Goal: Task Accomplishment & Management: Complete application form

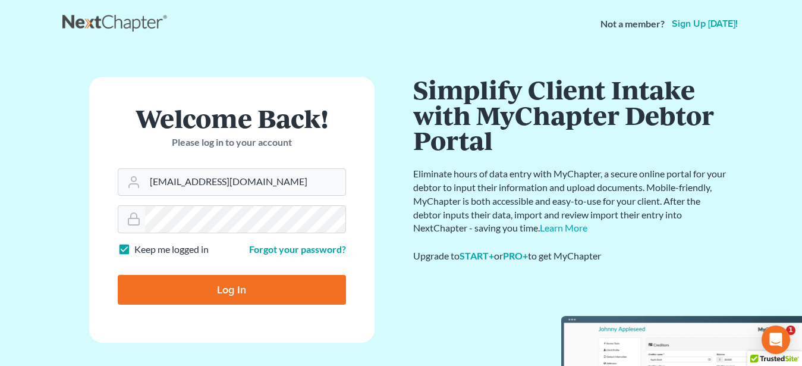
click at [258, 294] on input "Log In" at bounding box center [232, 290] width 228 height 30
type input "Thinking..."
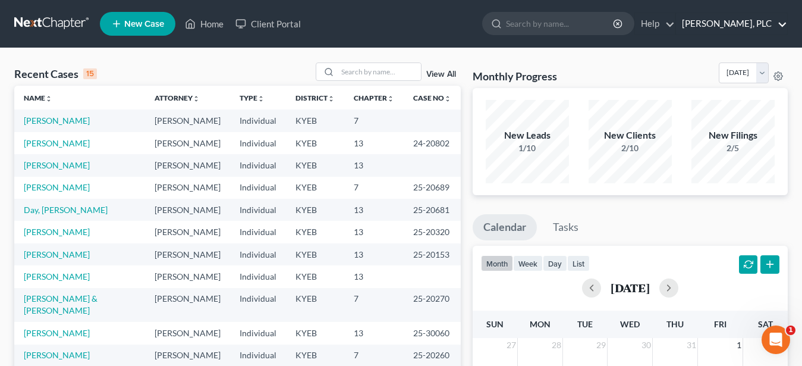
click at [755, 28] on link "John M. Schultz, PLC" at bounding box center [731, 23] width 111 height 21
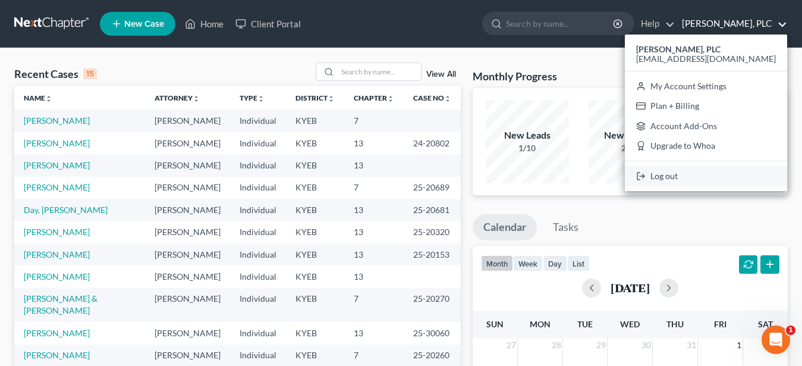
click at [706, 174] on link "Log out" at bounding box center [706, 176] width 162 height 20
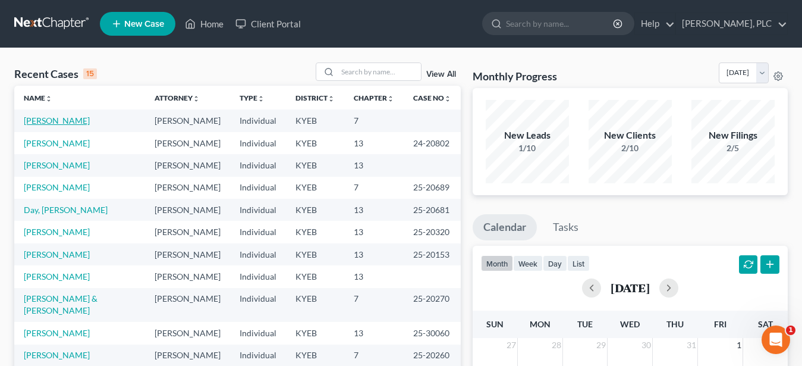
click at [58, 121] on link "[PERSON_NAME]" at bounding box center [57, 120] width 66 height 10
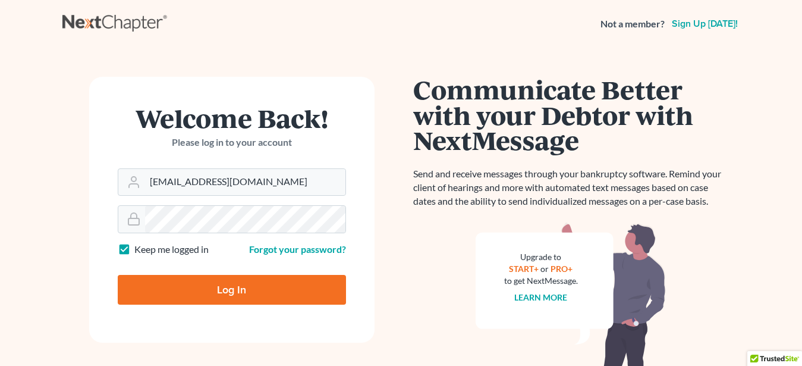
click at [177, 286] on input "Log In" at bounding box center [232, 290] width 228 height 30
type input "Thinking..."
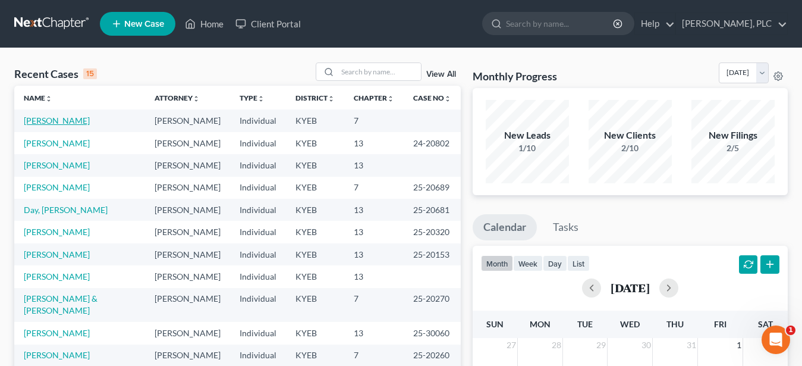
click at [57, 121] on link "[PERSON_NAME]" at bounding box center [57, 120] width 66 height 10
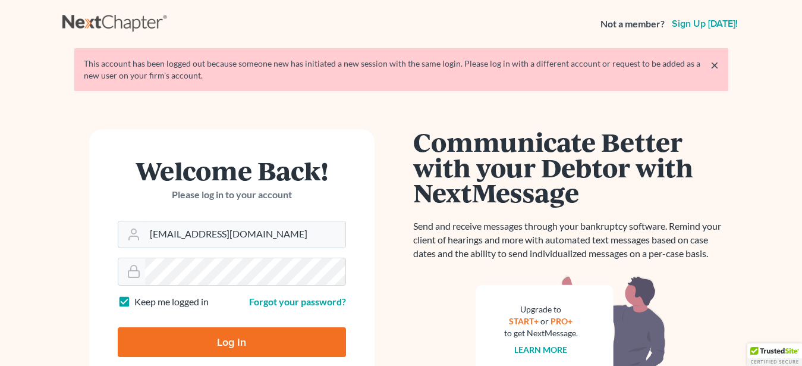
click at [243, 335] on input "Log In" at bounding box center [232, 342] width 228 height 30
type input "Thinking..."
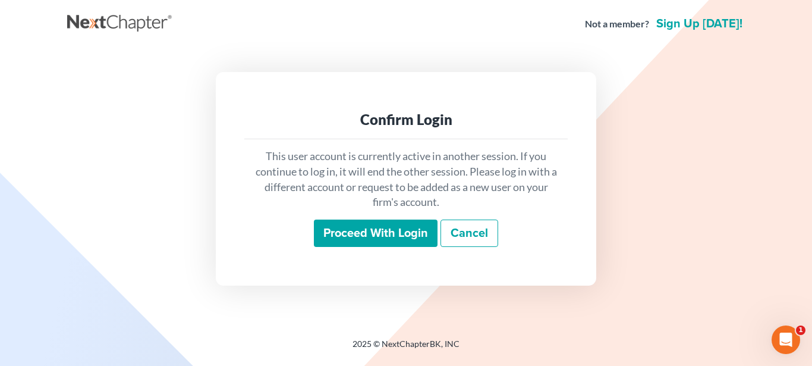
click at [341, 225] on input "Proceed with login" at bounding box center [376, 232] width 124 height 27
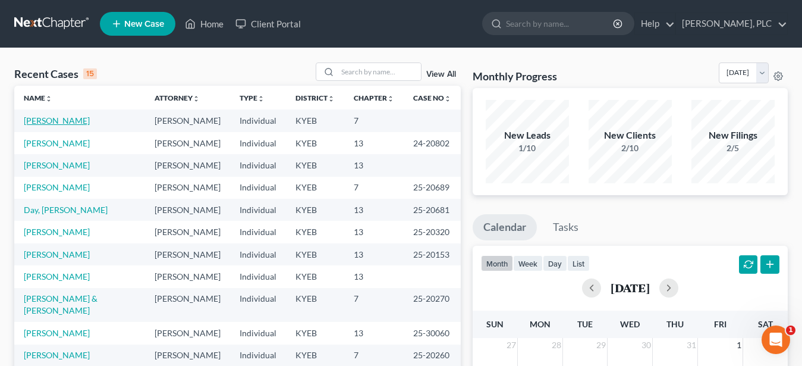
click at [56, 118] on link "[PERSON_NAME]" at bounding box center [57, 120] width 66 height 10
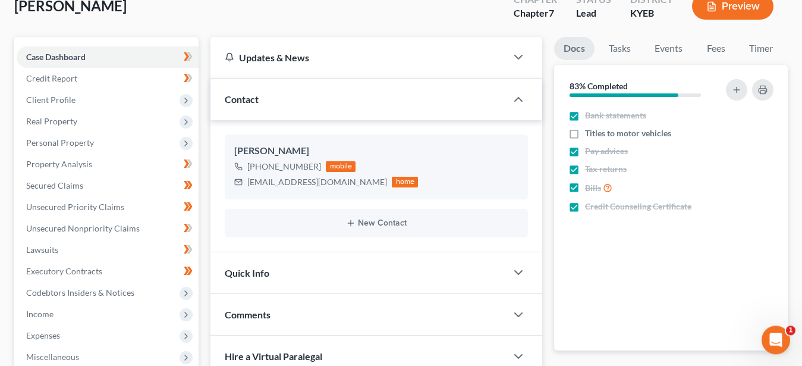
scroll to position [121, 0]
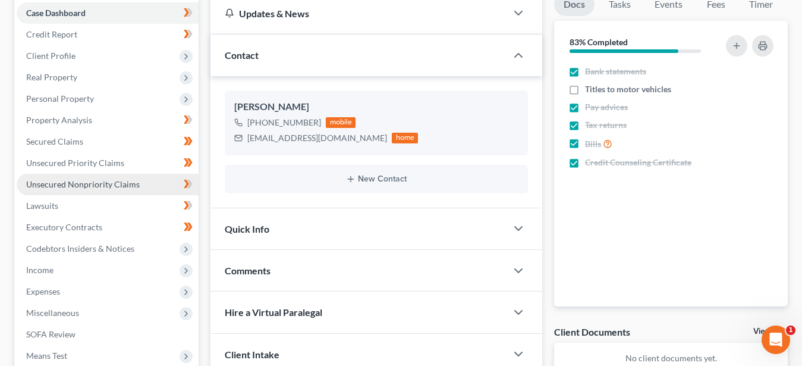
click at [96, 183] on span "Unsecured Nonpriority Claims" at bounding box center [83, 184] width 114 height 10
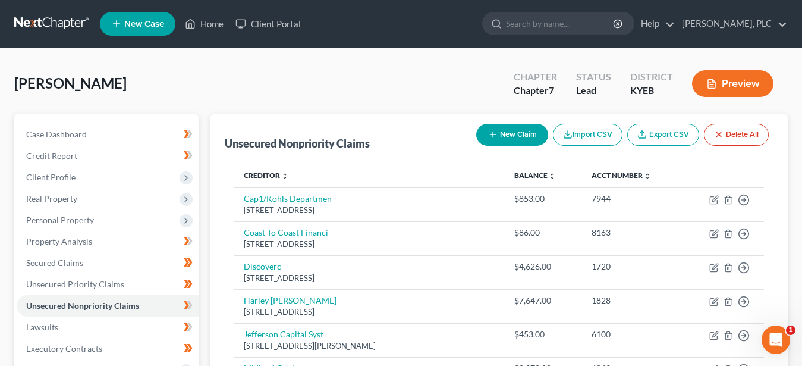
click at [731, 81] on button "Preview" at bounding box center [732, 83] width 81 height 27
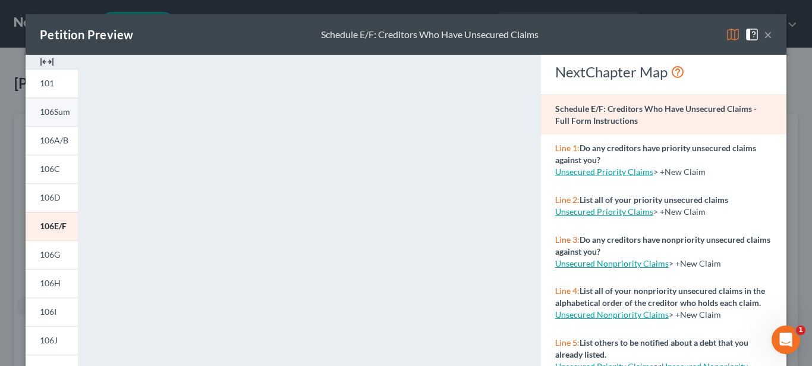
click at [46, 115] on span "106Sum" at bounding box center [55, 111] width 30 height 10
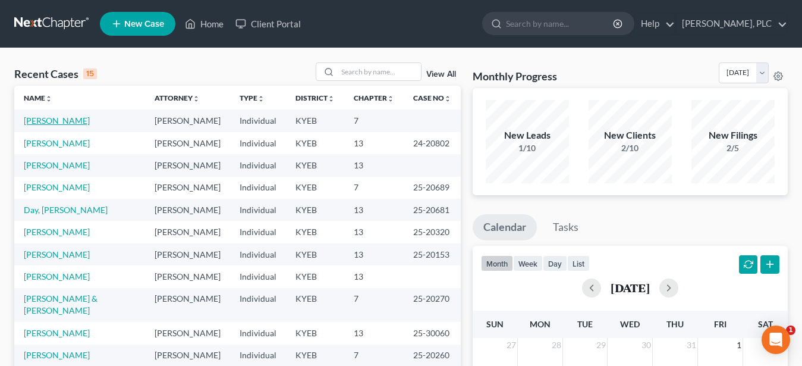
click at [51, 122] on link "[PERSON_NAME]" at bounding box center [57, 120] width 66 height 10
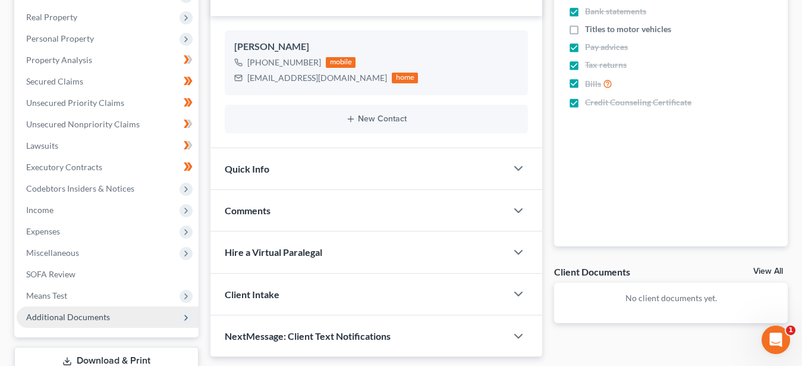
scroll to position [265, 0]
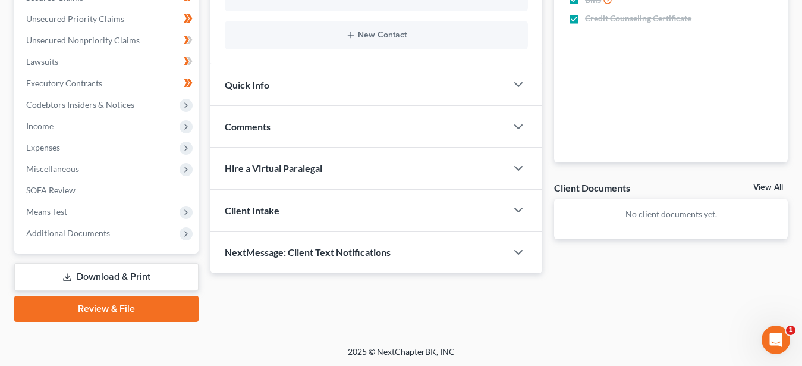
click at [106, 273] on link "Download & Print" at bounding box center [106, 277] width 184 height 28
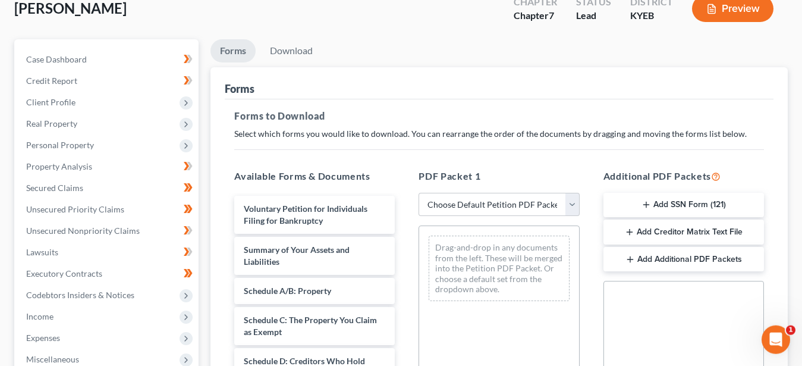
scroll to position [121, 0]
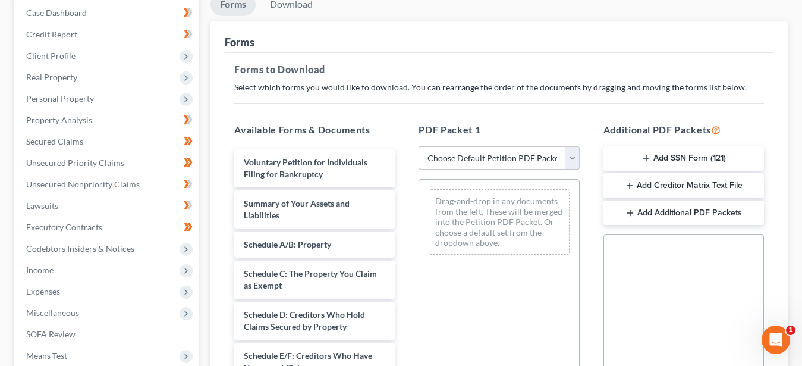
click at [419, 146] on select "Choose Default Petition PDF Packet Complete Bankruptcy Petition (all forms and …" at bounding box center [499, 158] width 161 height 24
select select "6"
click option "Chapter 7 Initial Filing" at bounding box center [0, 0] width 0 height 0
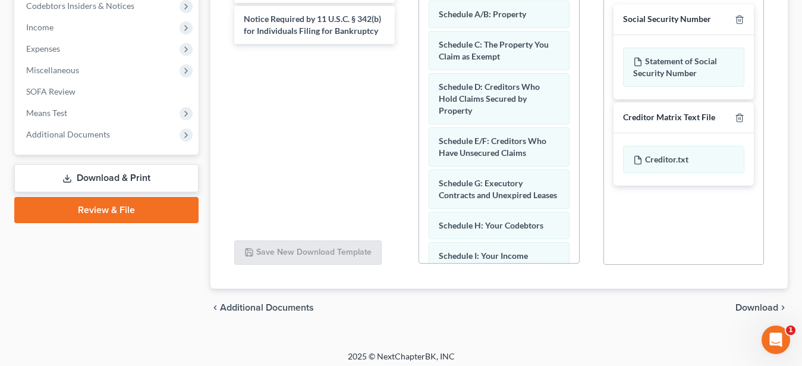
scroll to position [369, 0]
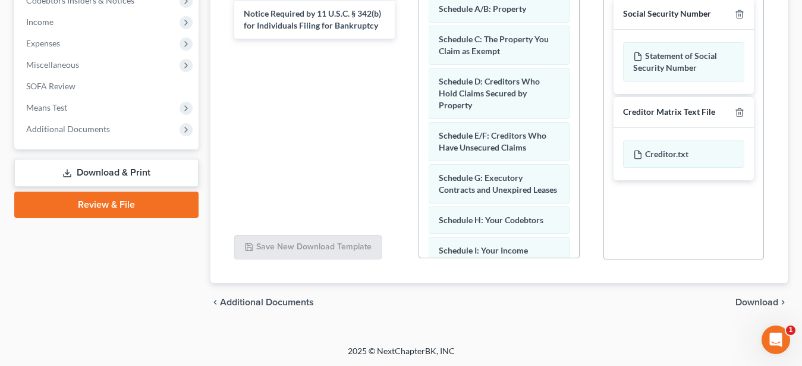
click at [760, 297] on span "Download" at bounding box center [756, 302] width 43 height 10
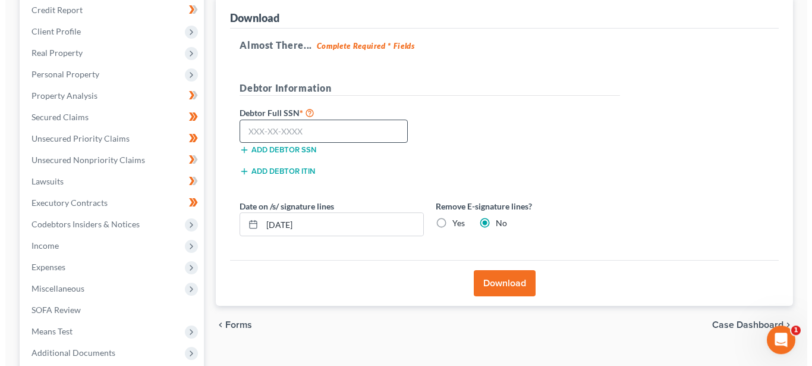
scroll to position [144, 0]
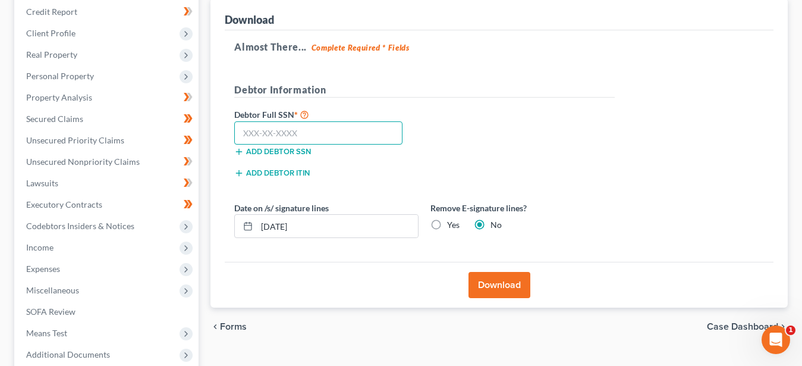
click at [297, 127] on input "text" at bounding box center [318, 133] width 168 height 24
type input "279-74-7661"
click at [495, 284] on button "Download" at bounding box center [500, 285] width 62 height 26
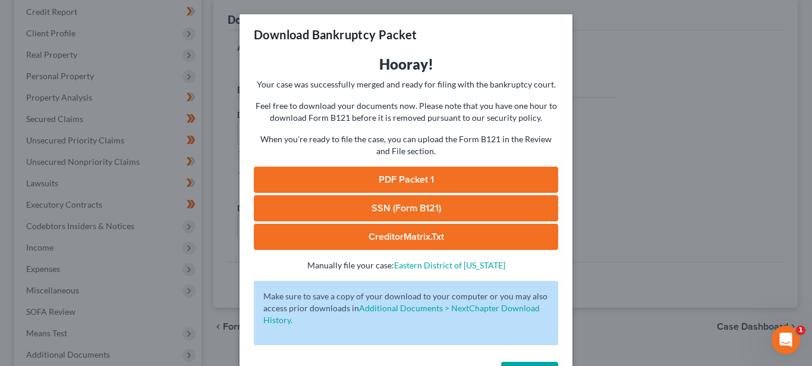
click at [399, 174] on link "PDF Packet 1" at bounding box center [406, 179] width 304 height 26
click at [364, 231] on link "CreditorMatrix.txt" at bounding box center [406, 237] width 304 height 26
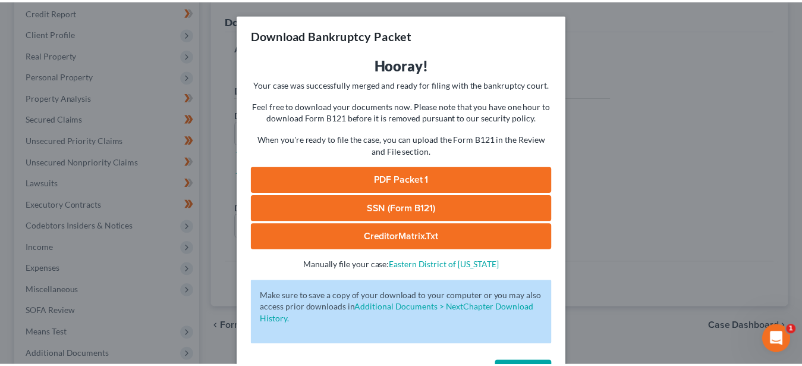
scroll to position [43, 0]
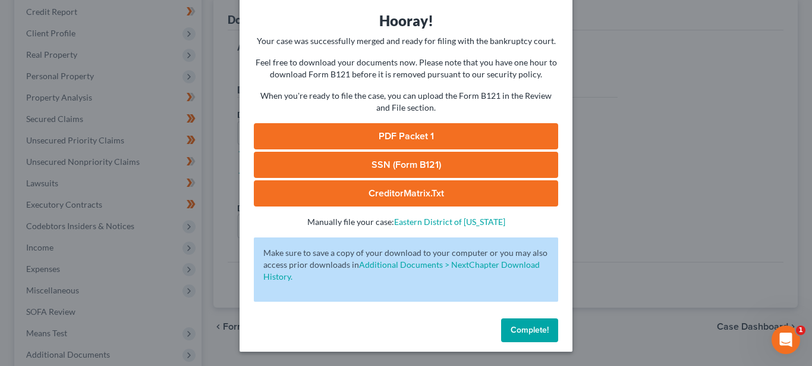
click at [517, 329] on span "Complete!" at bounding box center [530, 330] width 38 height 10
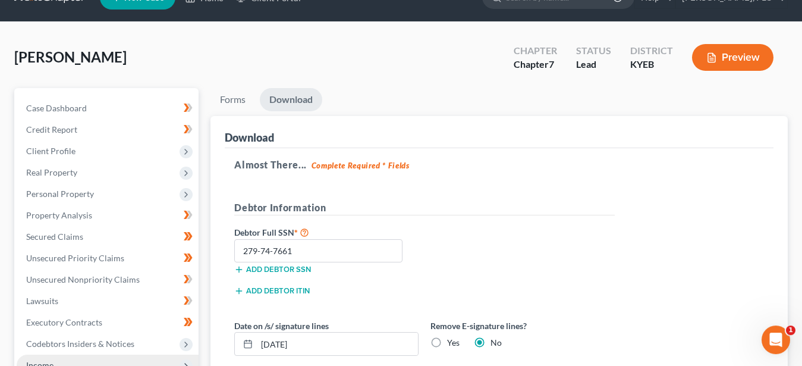
scroll to position [23, 0]
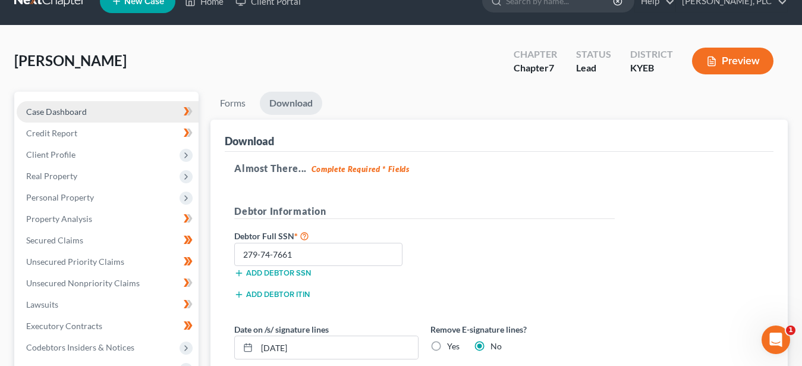
click at [62, 111] on span "Case Dashboard" at bounding box center [56, 111] width 61 height 10
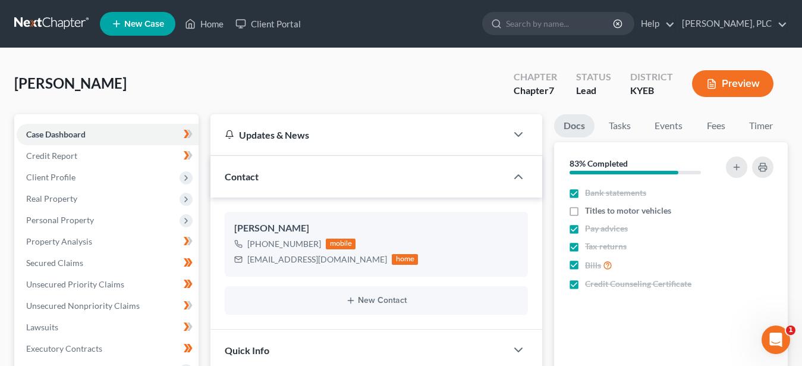
scroll to position [121, 0]
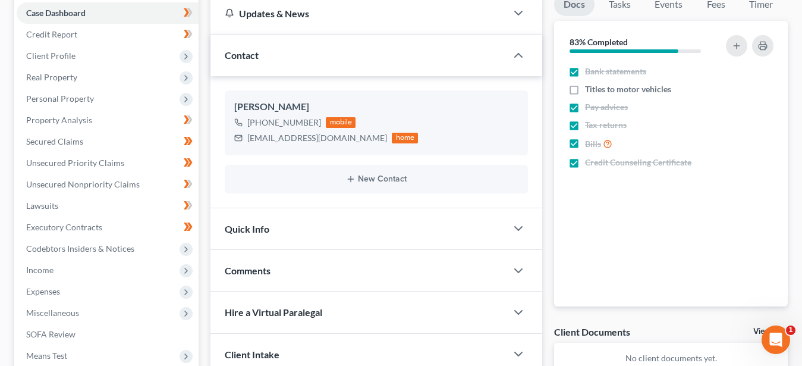
click at [265, 228] on span "Quick Info" at bounding box center [247, 228] width 45 height 11
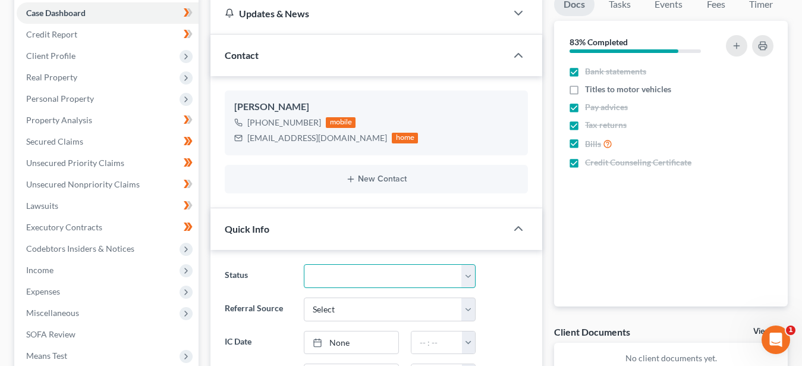
click at [304, 264] on select "Discharged Dismissed Filed In Progress Lead Lost Lead Ready to File To Review" at bounding box center [390, 276] width 172 height 24
select select "2"
click option "Filed" at bounding box center [0, 0] width 0 height 0
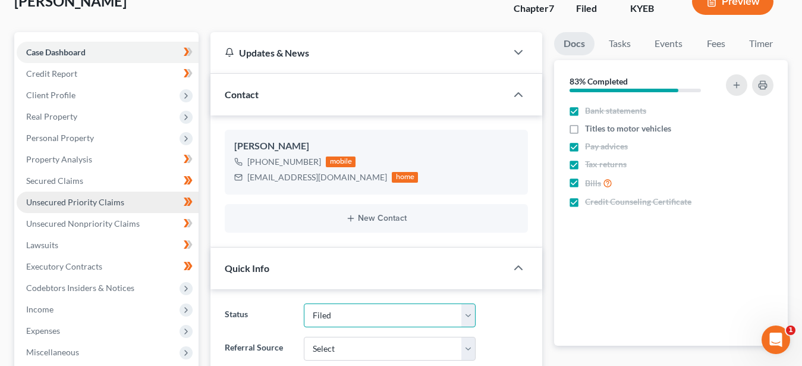
scroll to position [61, 0]
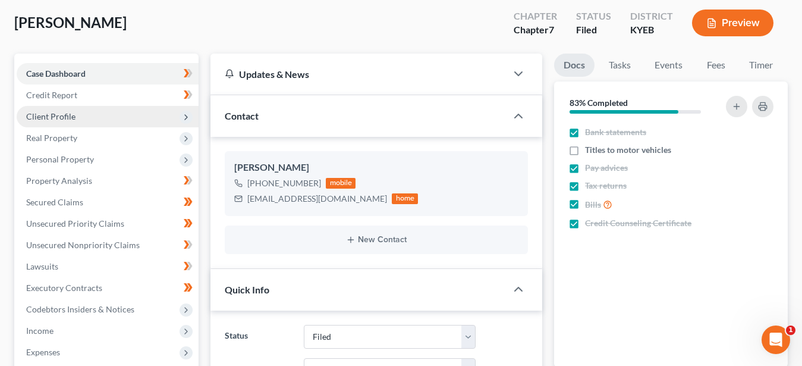
click at [64, 117] on span "Client Profile" at bounding box center [50, 116] width 49 height 10
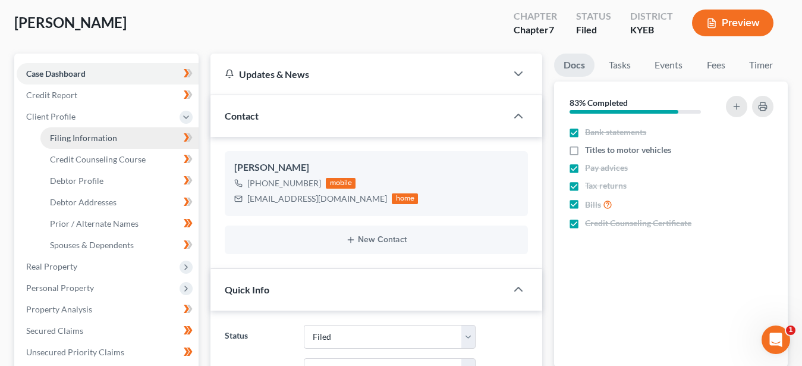
click at [103, 138] on span "Filing Information" at bounding box center [83, 138] width 67 height 10
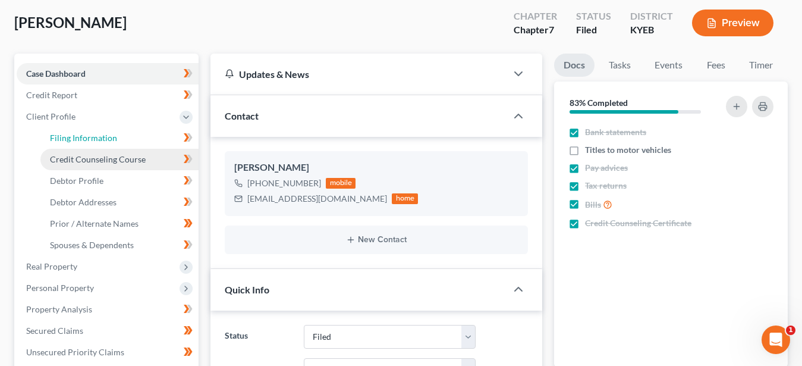
select select "1"
select select "0"
select select "32"
select select "0"
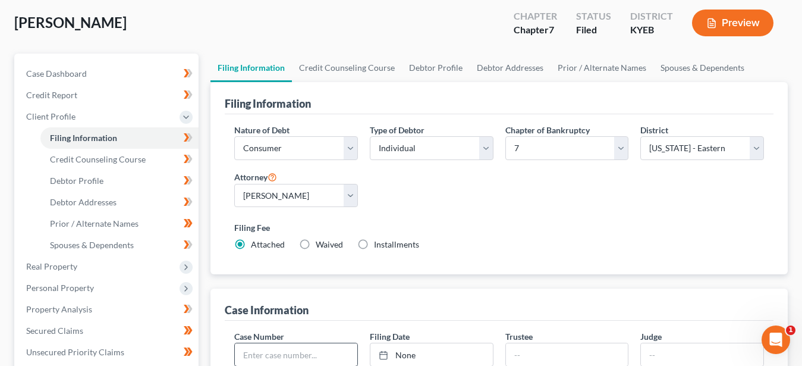
scroll to position [243, 0]
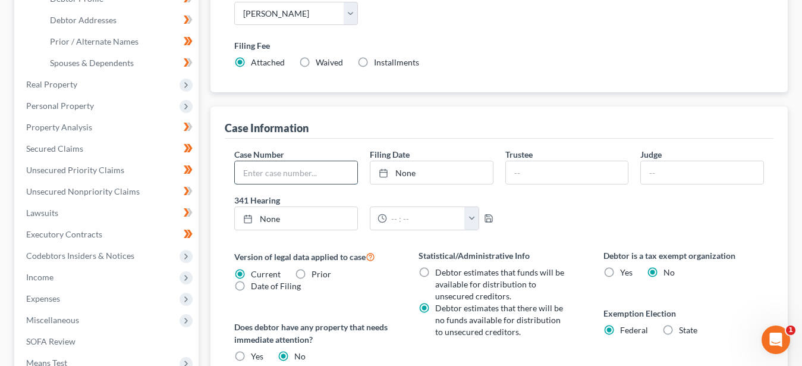
click at [273, 172] on input "text" at bounding box center [296, 172] width 122 height 23
type input "25-20713"
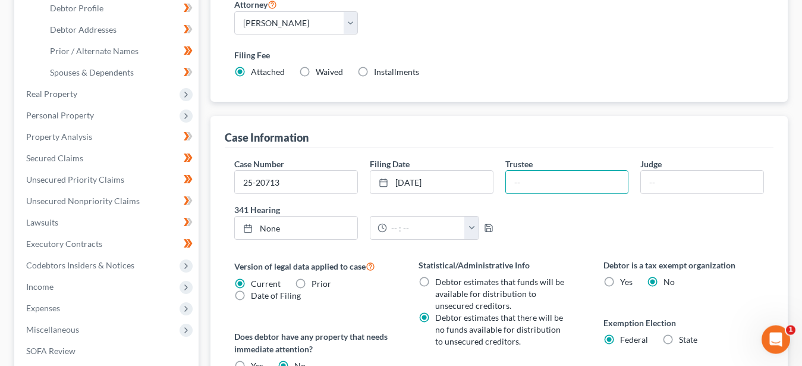
scroll to position [0, 0]
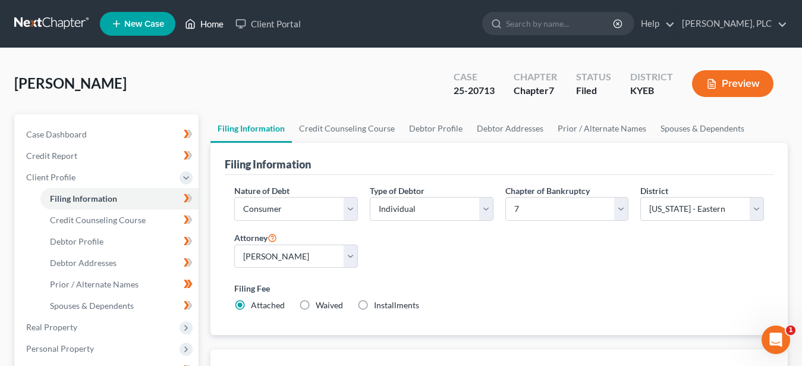
click at [205, 20] on link "Home" at bounding box center [204, 23] width 51 height 21
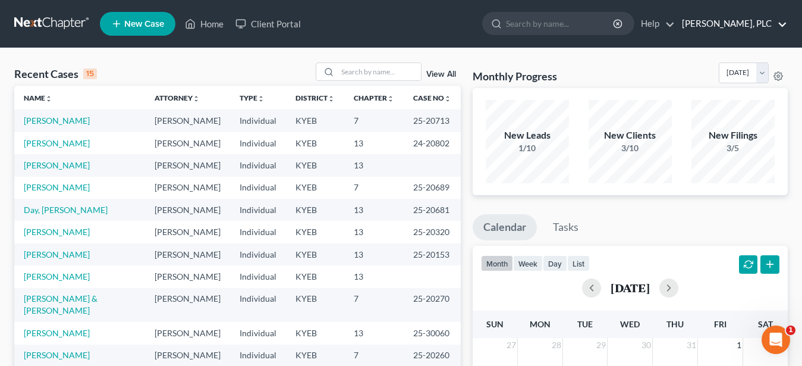
click at [749, 22] on link "[PERSON_NAME], PLC" at bounding box center [731, 23] width 111 height 21
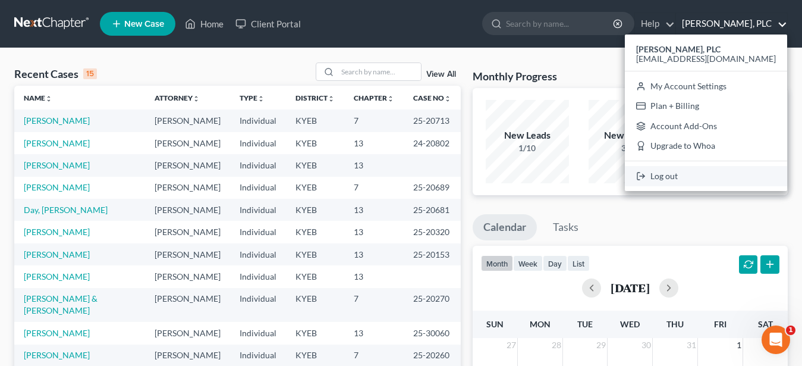
click at [719, 174] on link "Log out" at bounding box center [706, 176] width 162 height 20
